Goal: Transaction & Acquisition: Subscribe to service/newsletter

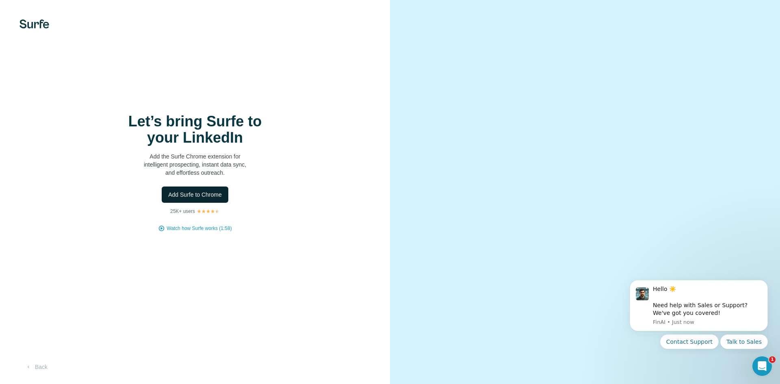
click at [220, 192] on span "Add Surfe to Chrome" at bounding box center [195, 195] width 54 height 8
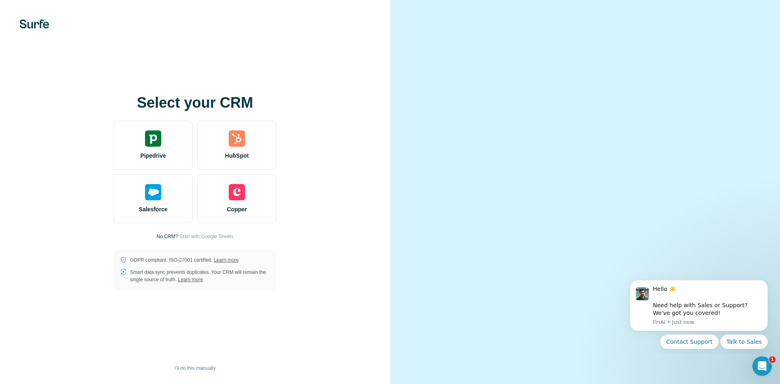
click at [489, 119] on video at bounding box center [585, 192] width 293 height 146
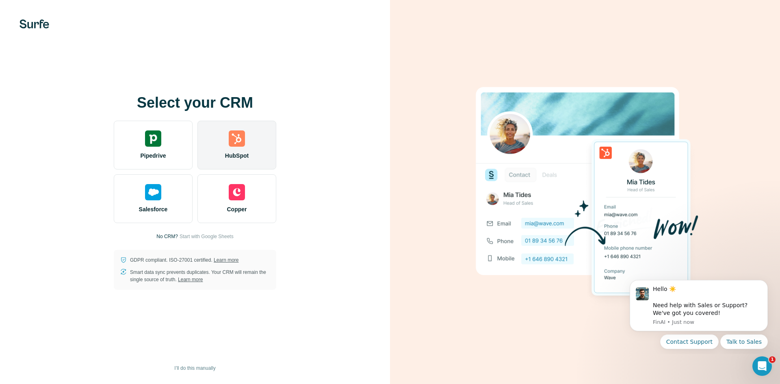
click at [239, 139] on img at bounding box center [237, 138] width 16 height 16
